Goal: Information Seeking & Learning: Learn about a topic

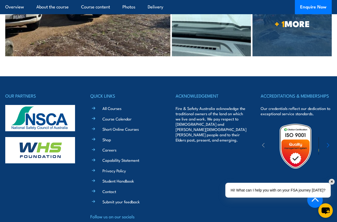
scroll to position [1125, 0]
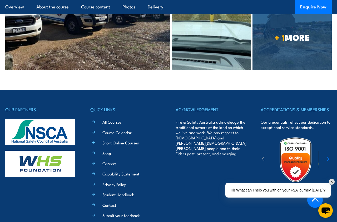
click at [109, 119] on link "All Courses" at bounding box center [111, 122] width 19 height 6
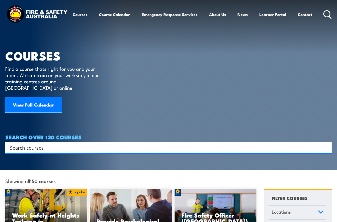
scroll to position [1, 0]
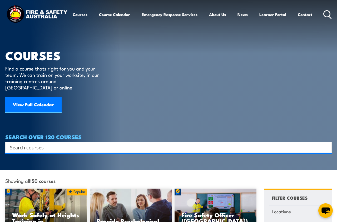
click at [27, 144] on input "Search input" at bounding box center [165, 148] width 310 height 8
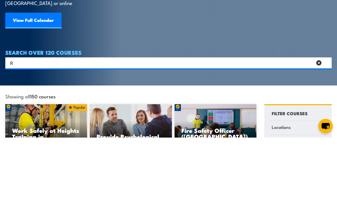
scroll to position [0, 0]
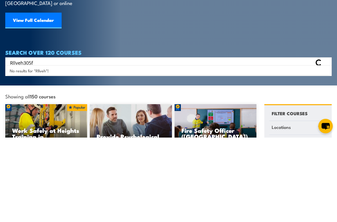
type input "Rllveh305f"
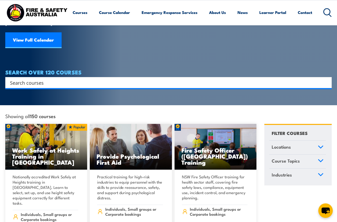
scroll to position [65, 0]
click at [35, 79] on input "Search input" at bounding box center [165, 83] width 310 height 8
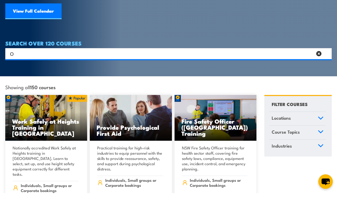
scroll to position [0, 0]
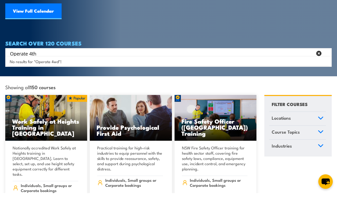
type input "Operate 4th"
